Goal: Information Seeking & Learning: Learn about a topic

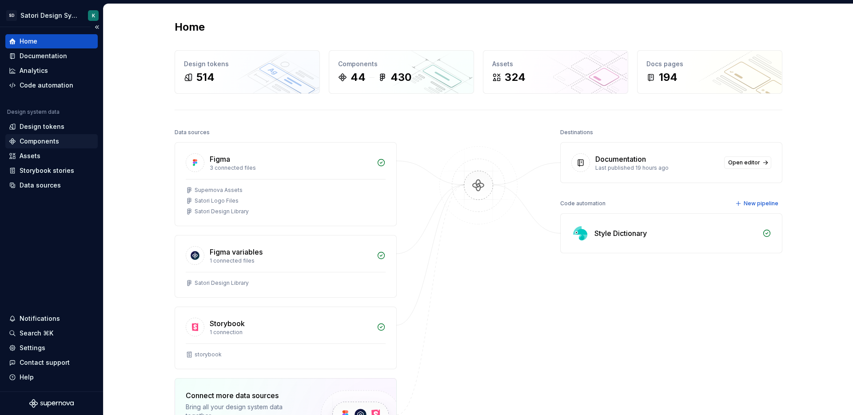
click at [45, 137] on div "Components" at bounding box center [40, 141] width 40 height 9
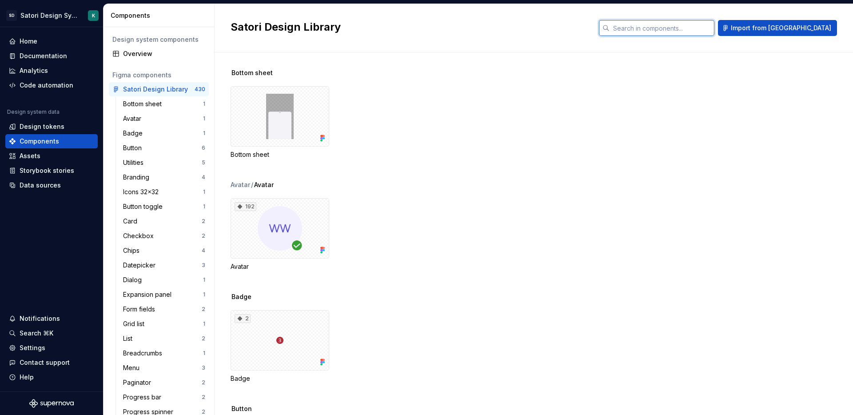
click at [715, 31] on input "text" at bounding box center [662, 28] width 105 height 16
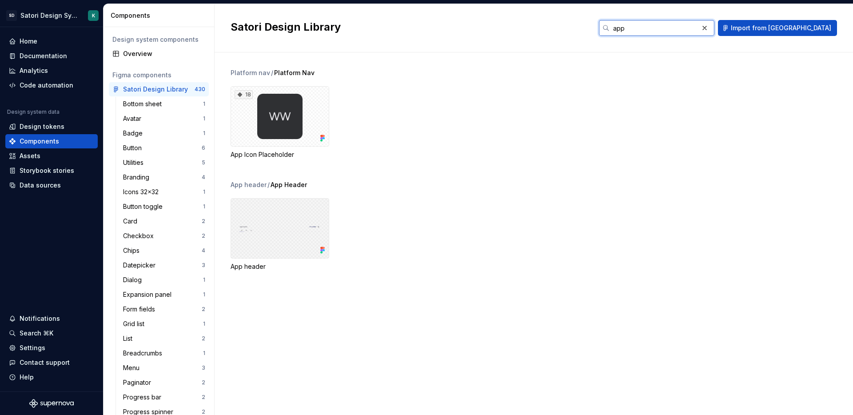
type input "app"
click at [237, 223] on div at bounding box center [280, 228] width 99 height 60
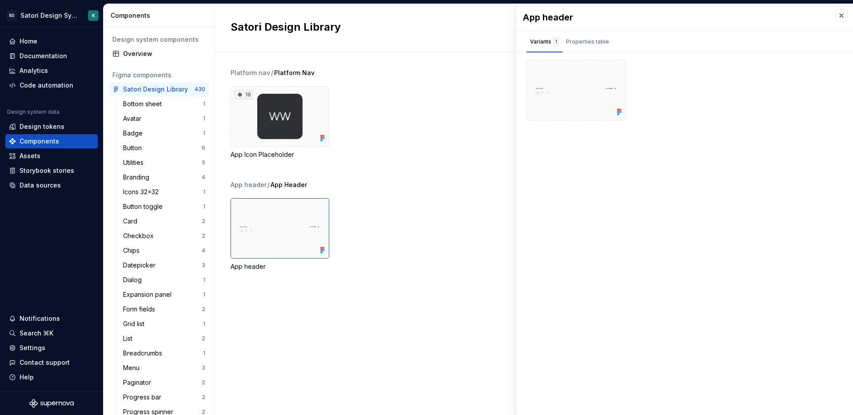
click at [249, 265] on div "App header" at bounding box center [280, 266] width 99 height 9
click at [43, 56] on div "Documentation" at bounding box center [44, 56] width 48 height 9
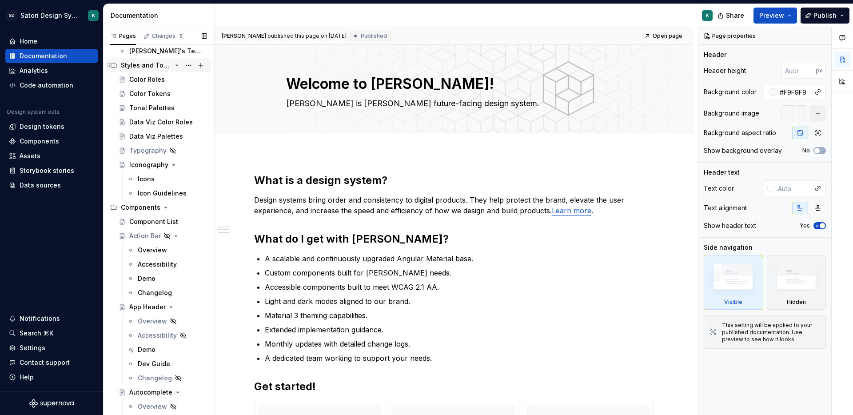
scroll to position [268, 0]
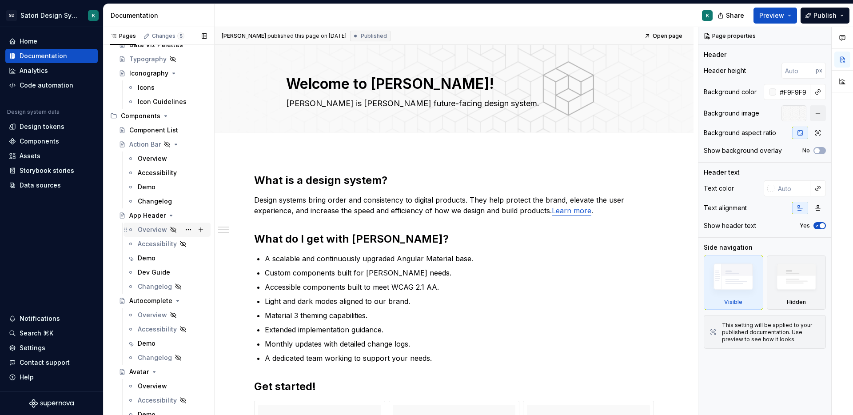
click at [147, 227] on div "Overview" at bounding box center [152, 229] width 29 height 9
click at [149, 256] on div "Demo" at bounding box center [147, 258] width 18 height 9
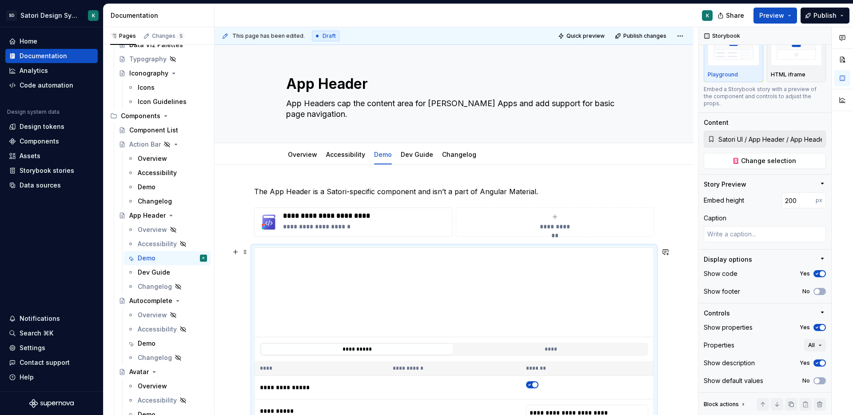
scroll to position [168, 0]
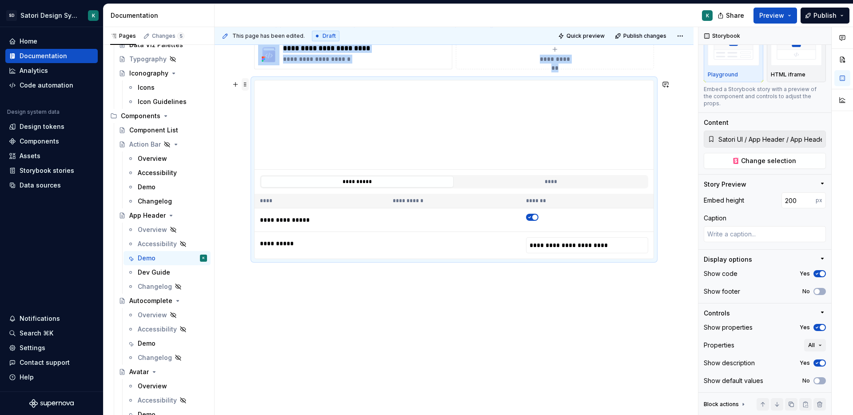
click at [242, 84] on span at bounding box center [245, 84] width 7 height 12
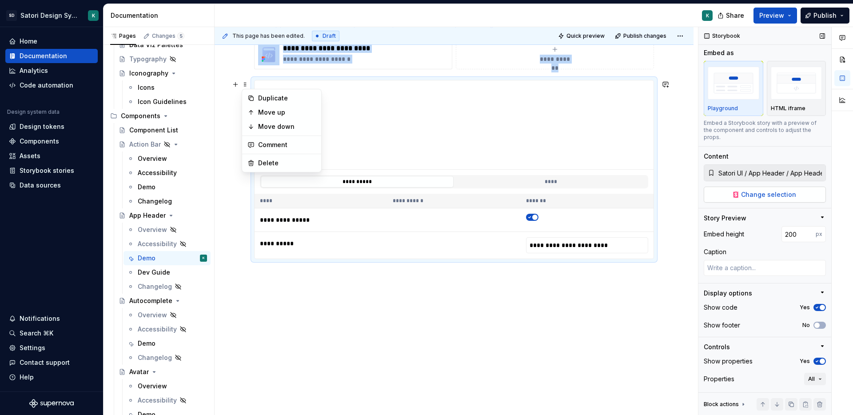
scroll to position [0, 0]
click at [816, 33] on button "button" at bounding box center [822, 36] width 12 height 12
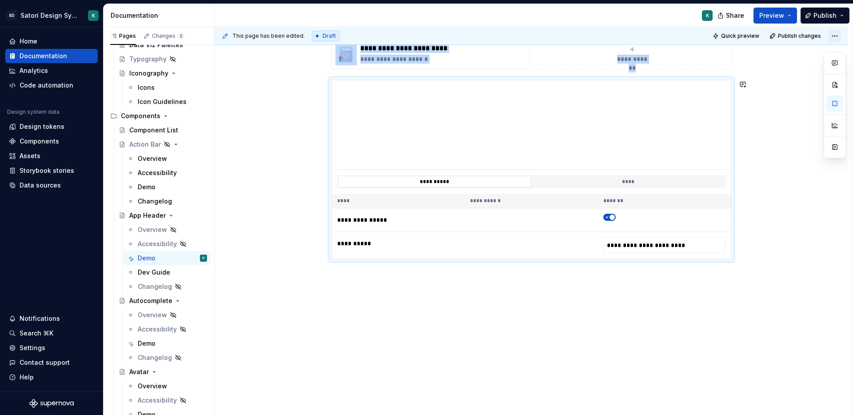
click at [833, 36] on html "SD Satori Design System K Home Documentation Analytics Code automation Design s…" at bounding box center [426, 207] width 853 height 415
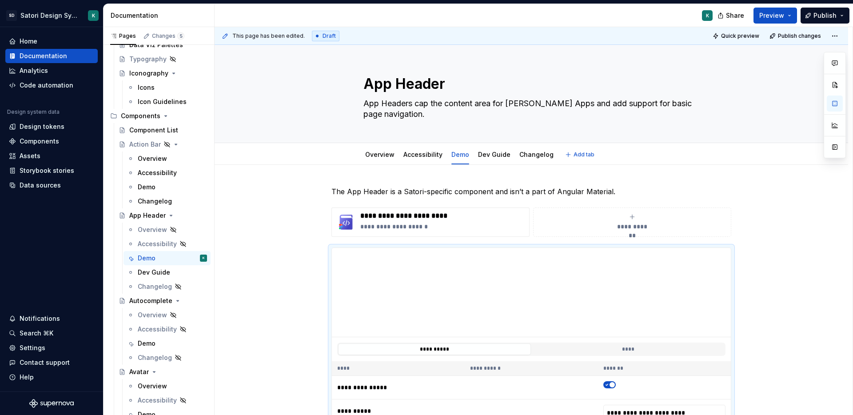
drag, startPoint x: 786, startPoint y: 39, endPoint x: 715, endPoint y: 152, distance: 133.8
click at [715, 153] on html "SD Satori Design System K Home Documentation Analytics Code automation Design s…" at bounding box center [426, 207] width 853 height 415
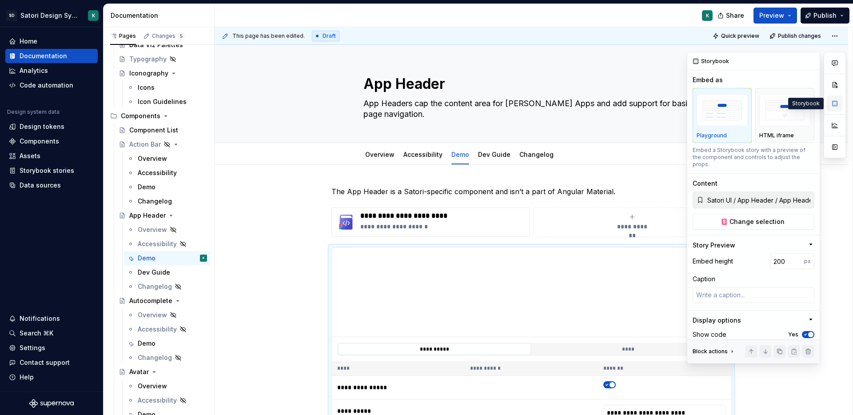
click at [836, 104] on button "button" at bounding box center [835, 104] width 16 height 16
click at [835, 64] on icon "button" at bounding box center [834, 63] width 7 height 7
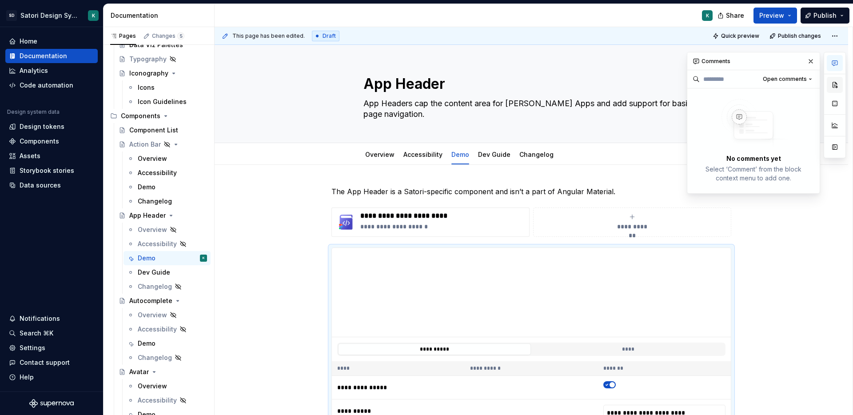
click at [833, 88] on button "button" at bounding box center [835, 85] width 16 height 16
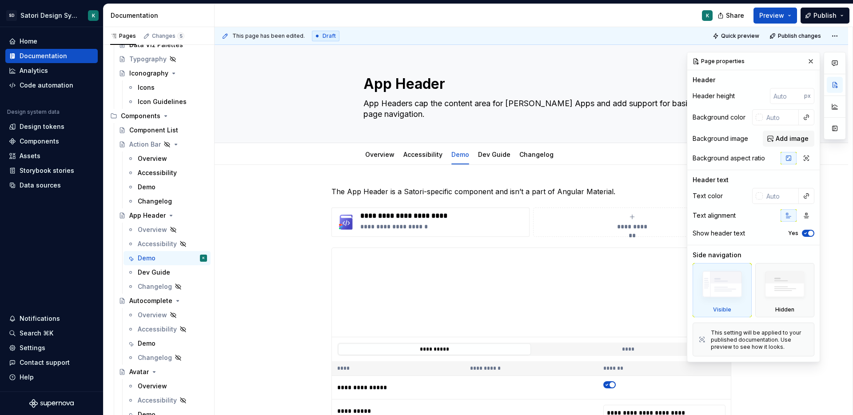
click at [833, 97] on div at bounding box center [835, 96] width 22 height 88
click at [836, 105] on button "button" at bounding box center [835, 107] width 16 height 16
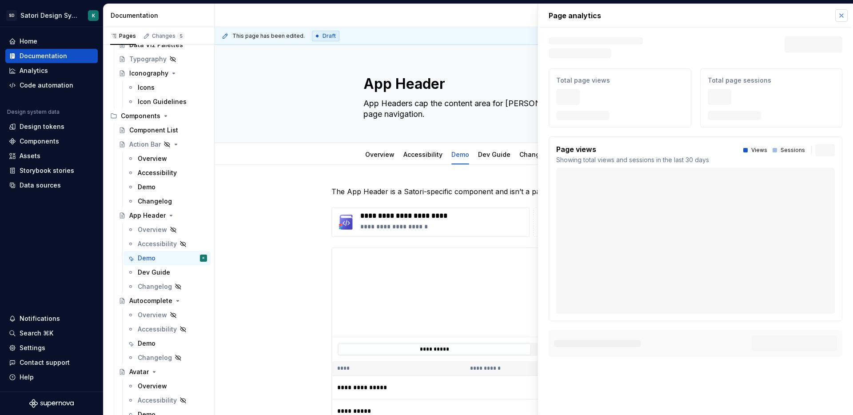
click at [838, 12] on button "button" at bounding box center [841, 15] width 12 height 12
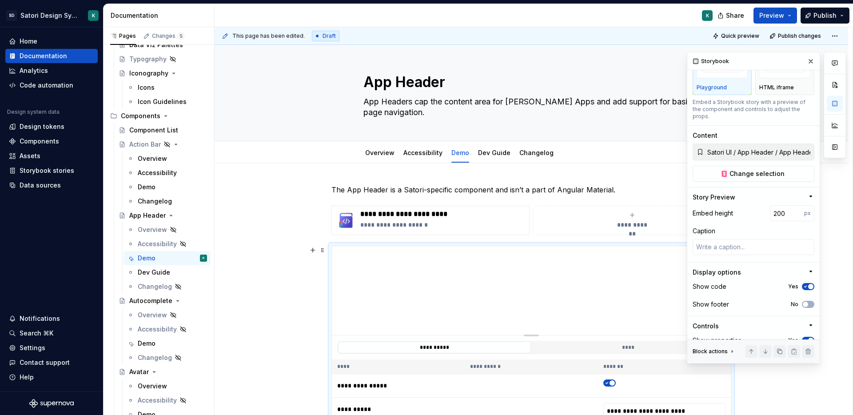
scroll to position [64, 0]
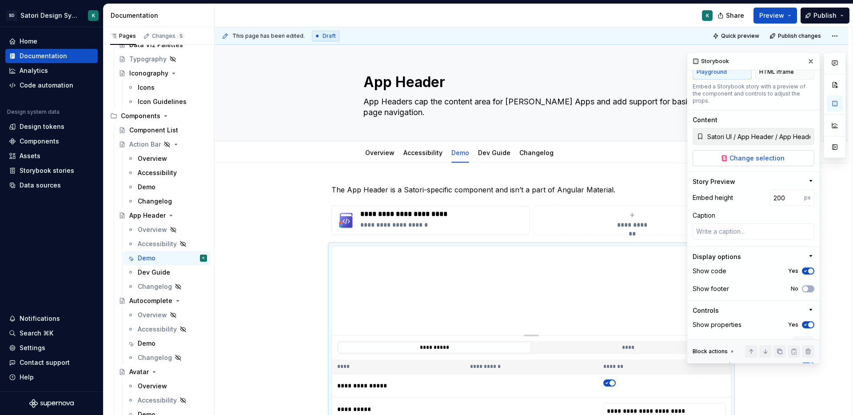
click at [741, 154] on span "Change selection" at bounding box center [757, 158] width 55 height 9
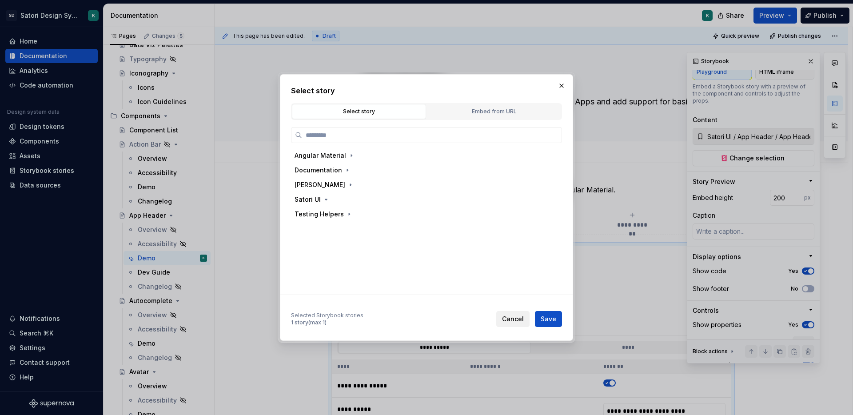
click at [517, 320] on span "Cancel" at bounding box center [513, 319] width 22 height 9
type textarea "*"
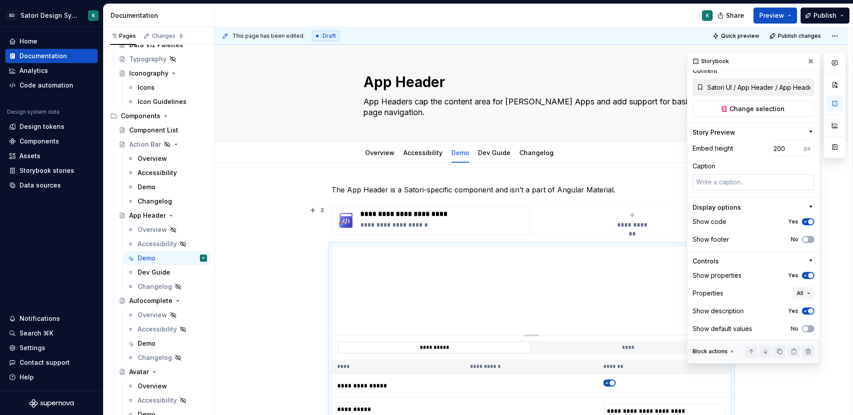
scroll to position [113, 0]
click at [60, 168] on div "Storybook stories" at bounding box center [47, 170] width 55 height 9
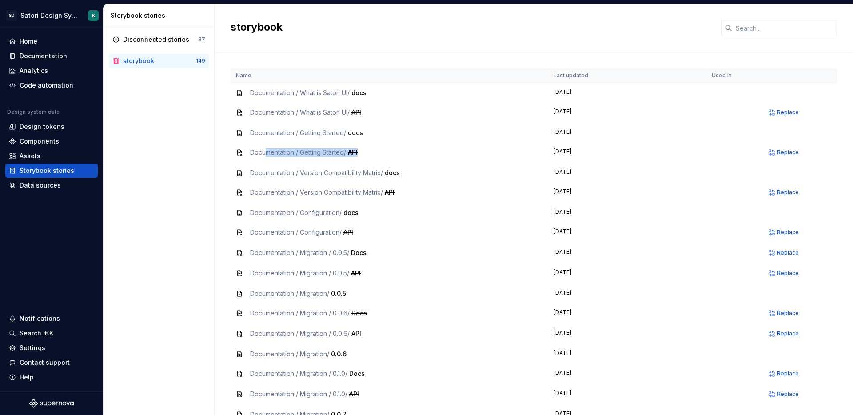
drag, startPoint x: 451, startPoint y: 154, endPoint x: 460, endPoint y: 154, distance: 9.8
click at [460, 154] on div "Documentation / Getting Started / API" at bounding box center [389, 152] width 307 height 9
click at [784, 152] on span "Replace" at bounding box center [788, 152] width 22 height 7
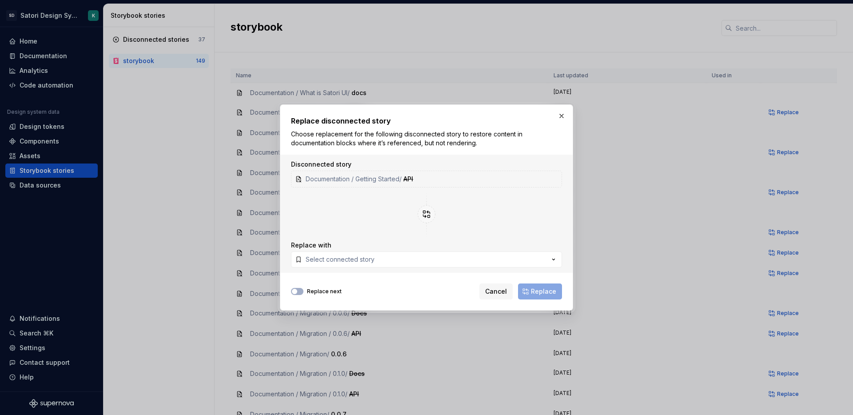
click at [416, 208] on img at bounding box center [426, 214] width 39 height 46
drag, startPoint x: 427, startPoint y: 213, endPoint x: 419, endPoint y: 224, distance: 13.6
click at [427, 214] on img at bounding box center [426, 214] width 39 height 46
click at [375, 256] on button "Select connected story" at bounding box center [426, 260] width 271 height 16
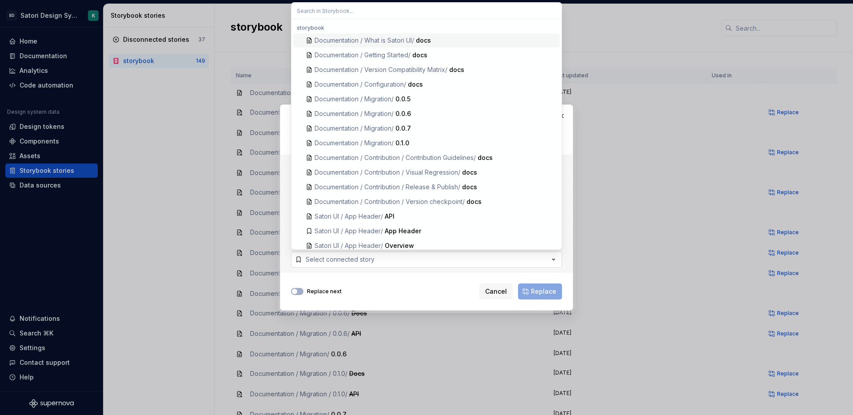
click at [375, 256] on button "Select connected story" at bounding box center [426, 260] width 271 height 16
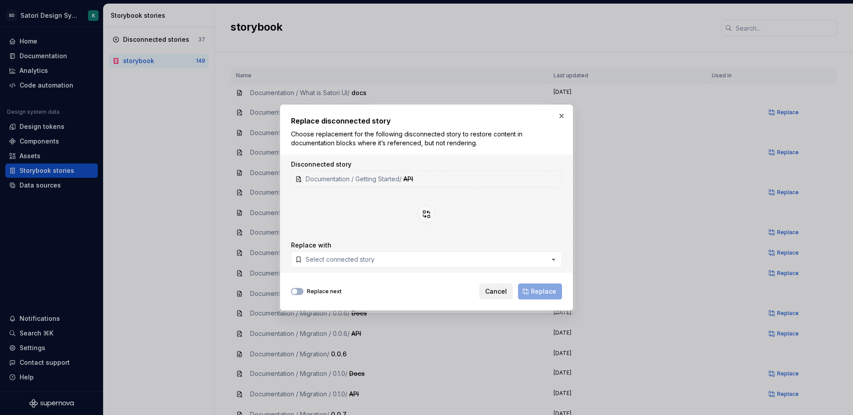
click at [500, 286] on button "Cancel" at bounding box center [495, 291] width 33 height 16
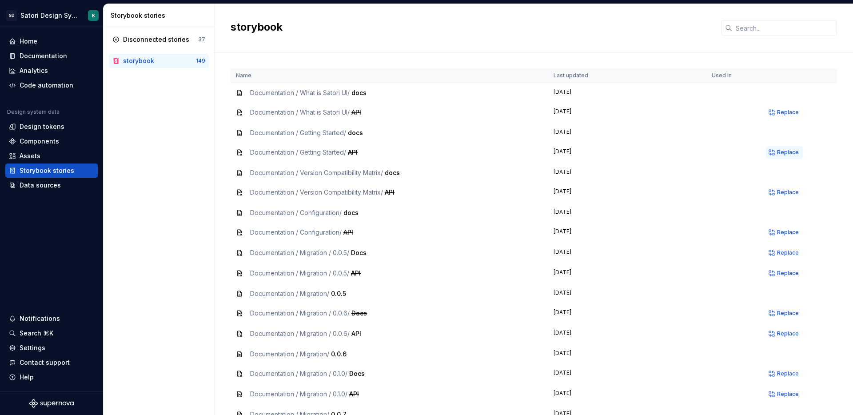
click at [778, 153] on span "Replace" at bounding box center [788, 152] width 22 height 7
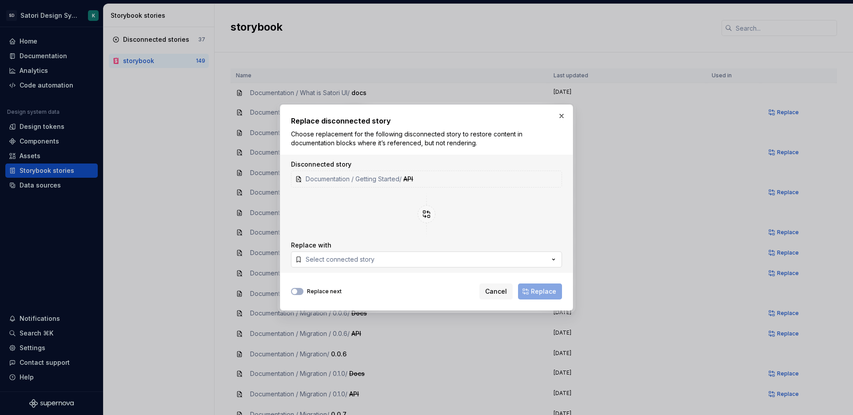
click at [394, 259] on button "Select connected story" at bounding box center [426, 260] width 271 height 16
click at [497, 290] on span "Cancel" at bounding box center [496, 291] width 22 height 9
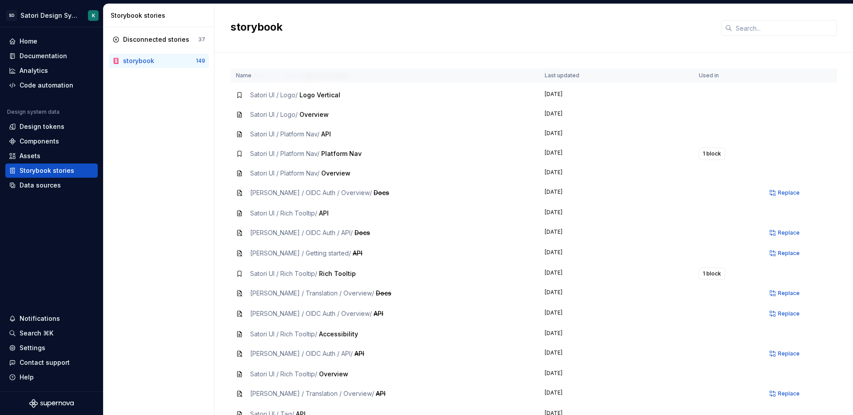
scroll to position [846, 0]
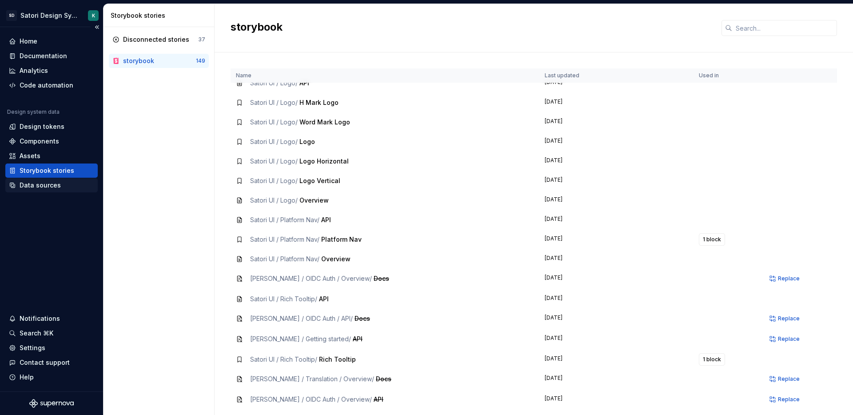
click at [46, 185] on div "Data sources" at bounding box center [40, 185] width 41 height 9
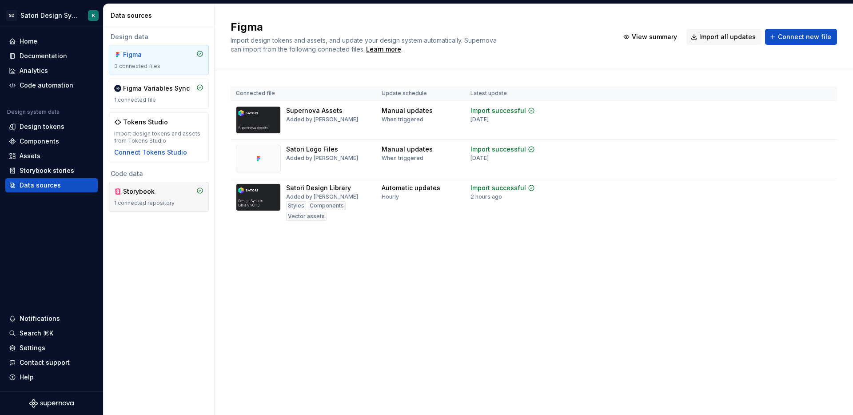
click at [131, 191] on div "Storybook" at bounding box center [144, 191] width 43 height 9
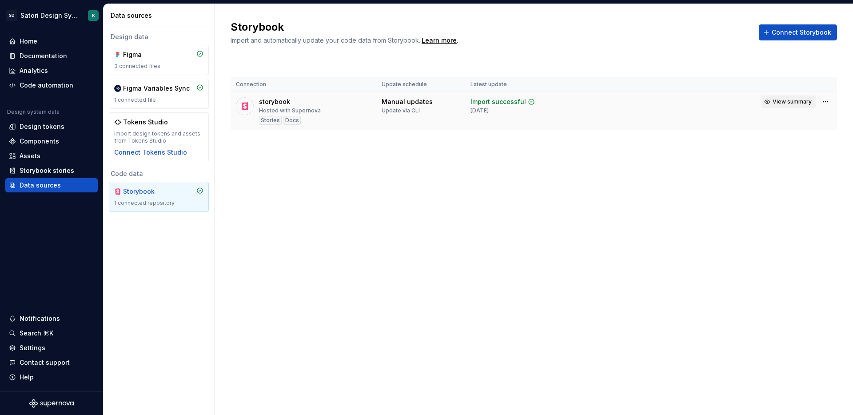
click at [804, 101] on span "View summary" at bounding box center [792, 101] width 39 height 7
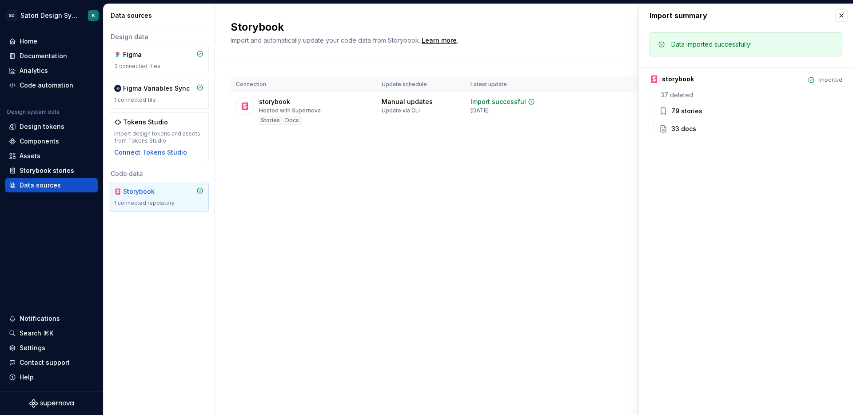
click at [507, 180] on div "Storybook Import and automatically update your code data from Storybook. Learn …" at bounding box center [534, 209] width 639 height 411
click at [475, 143] on div "Connection Update schedule Latest update storybook Hosted with Supernova Storie…" at bounding box center [534, 112] width 607 height 103
click at [840, 18] on button "button" at bounding box center [841, 15] width 12 height 12
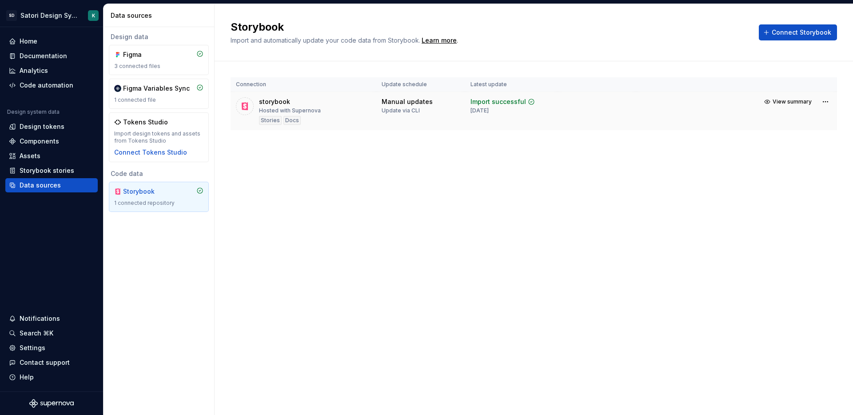
click at [275, 108] on div "Hosted with Supernova" at bounding box center [290, 110] width 62 height 7
